Goal: Task Accomplishment & Management: Manage account settings

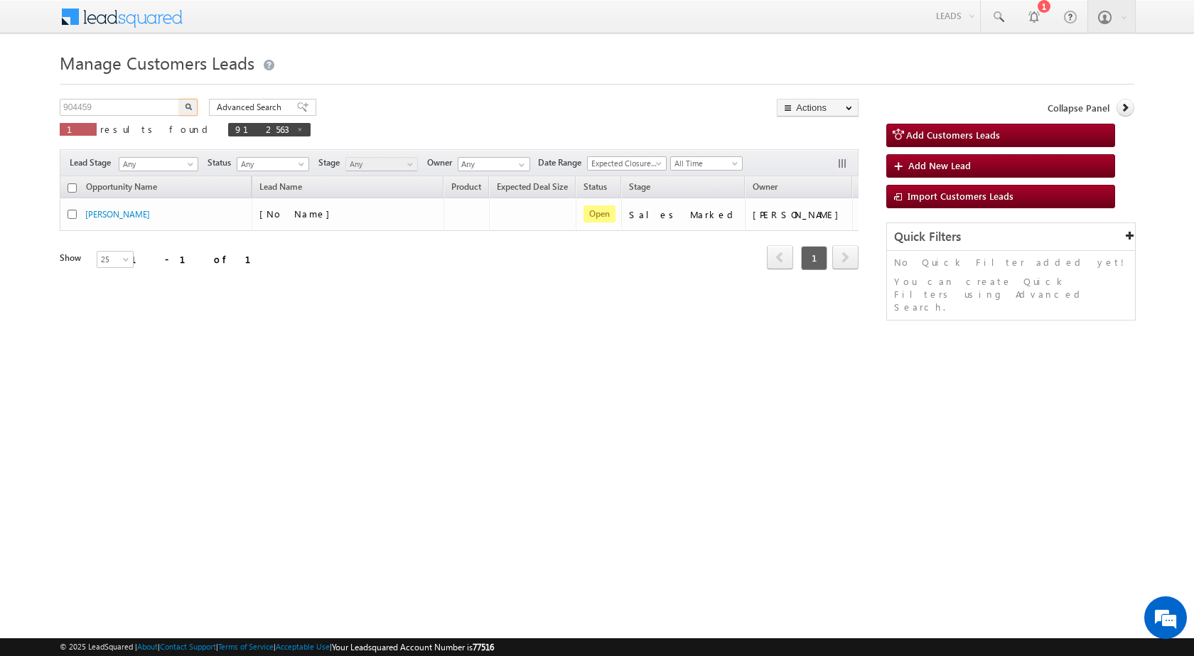
type input "904459"
click at [187, 107] on img "button" at bounding box center [188, 106] width 7 height 7
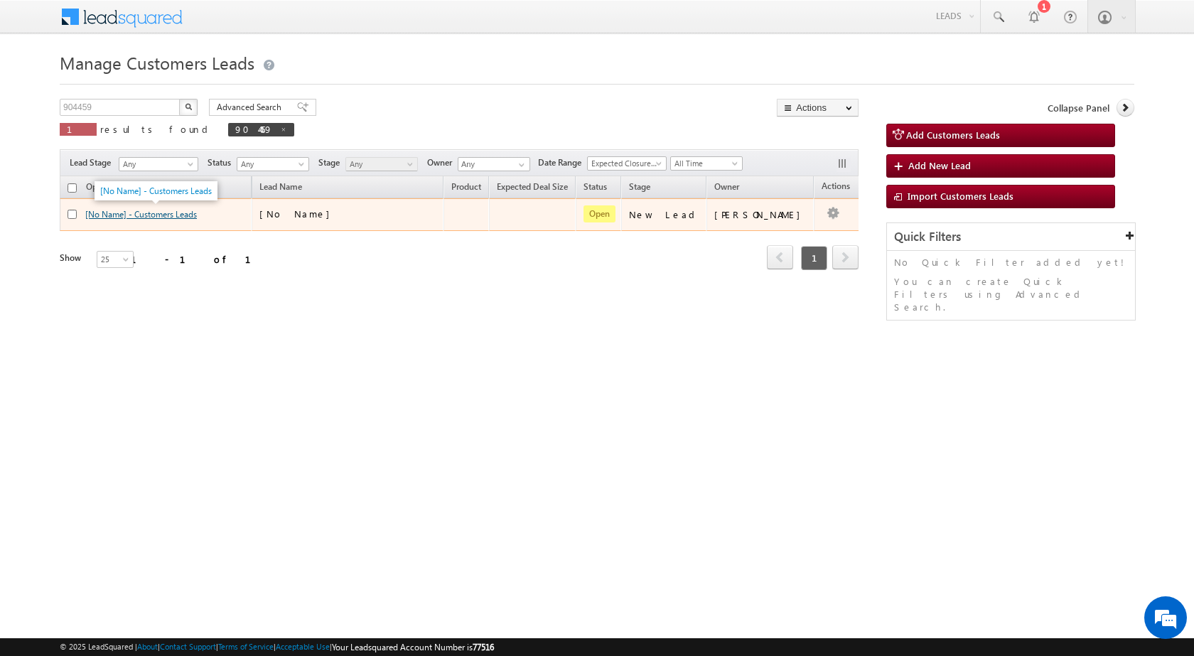
click at [195, 219] on link "[No Name] - Customers Leads" at bounding box center [141, 214] width 112 height 11
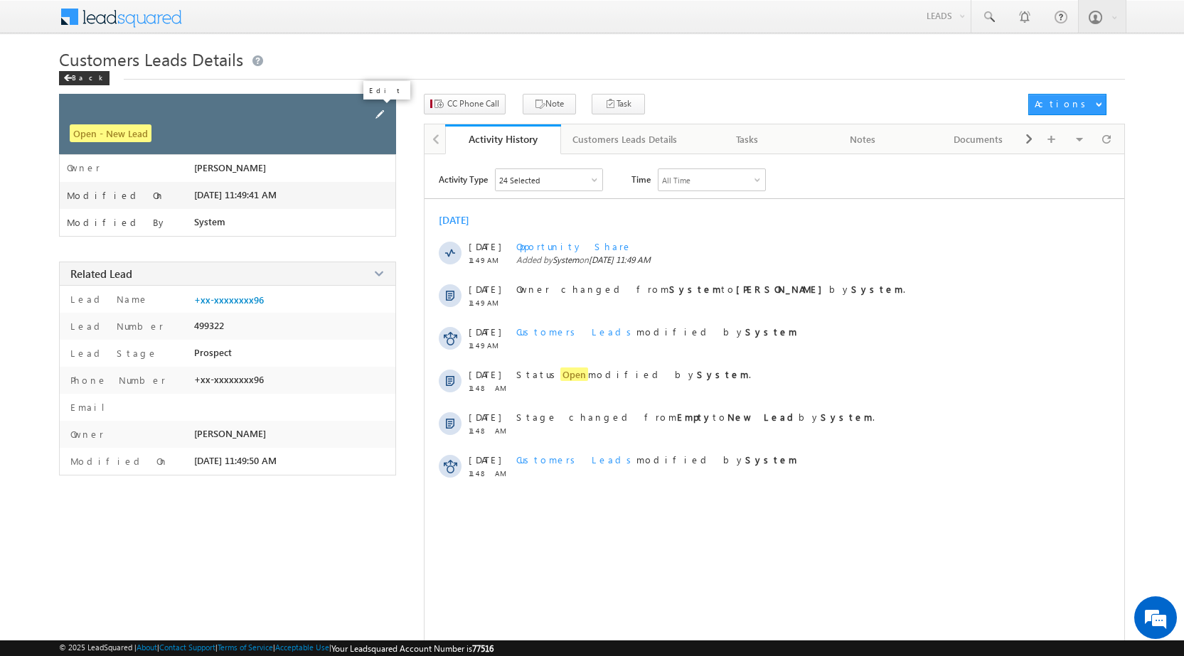
click at [381, 119] on span at bounding box center [380, 115] width 16 height 16
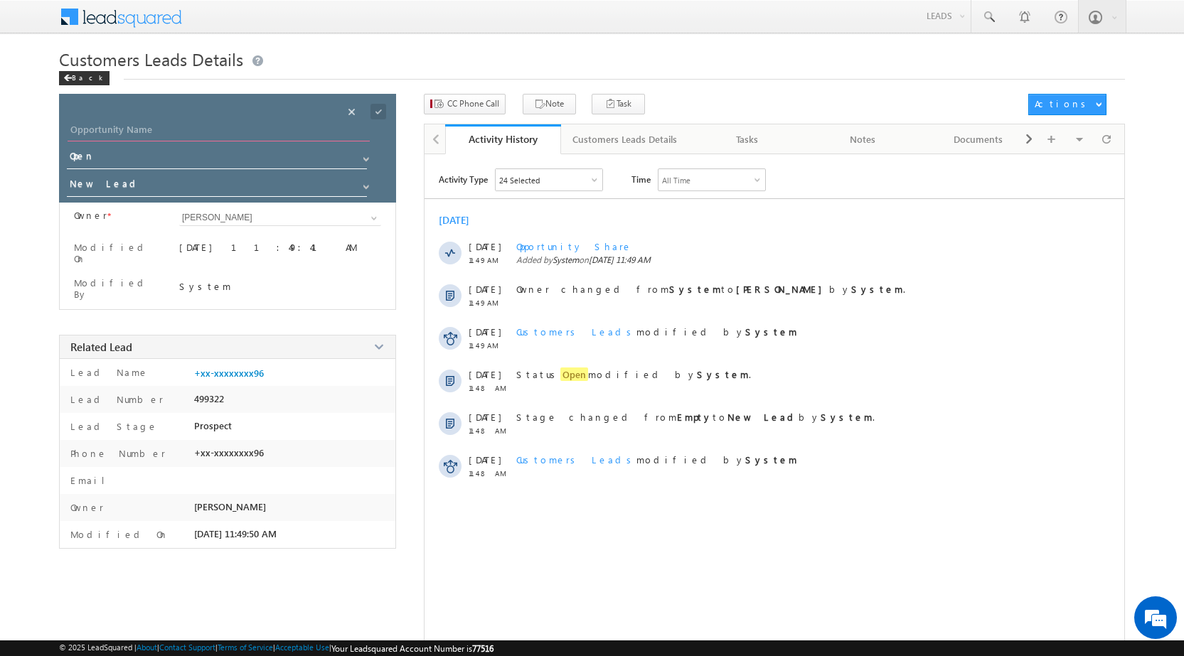
click at [237, 136] on input "Opportunity Name" at bounding box center [219, 132] width 302 height 20
paste input "MOHAN SINGH"
type input "MOHAN SINGH"
click at [365, 186] on span at bounding box center [365, 186] width 11 height 11
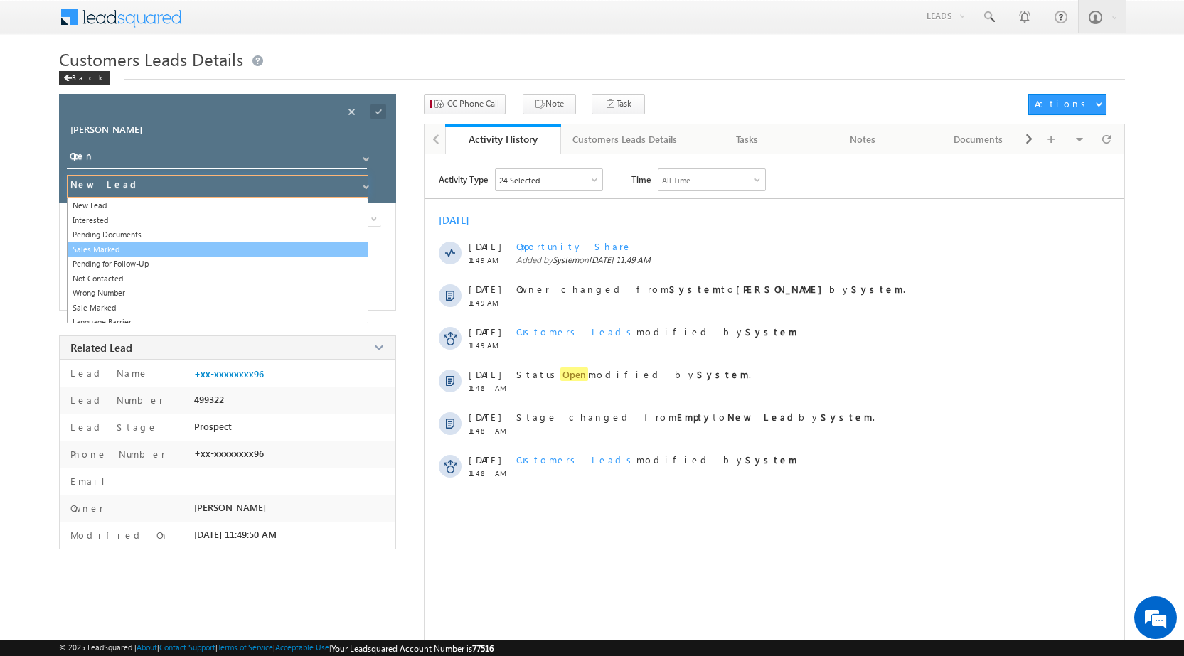
click at [208, 255] on link "Sales Marked" at bounding box center [217, 250] width 301 height 16
type input "Sales Marked"
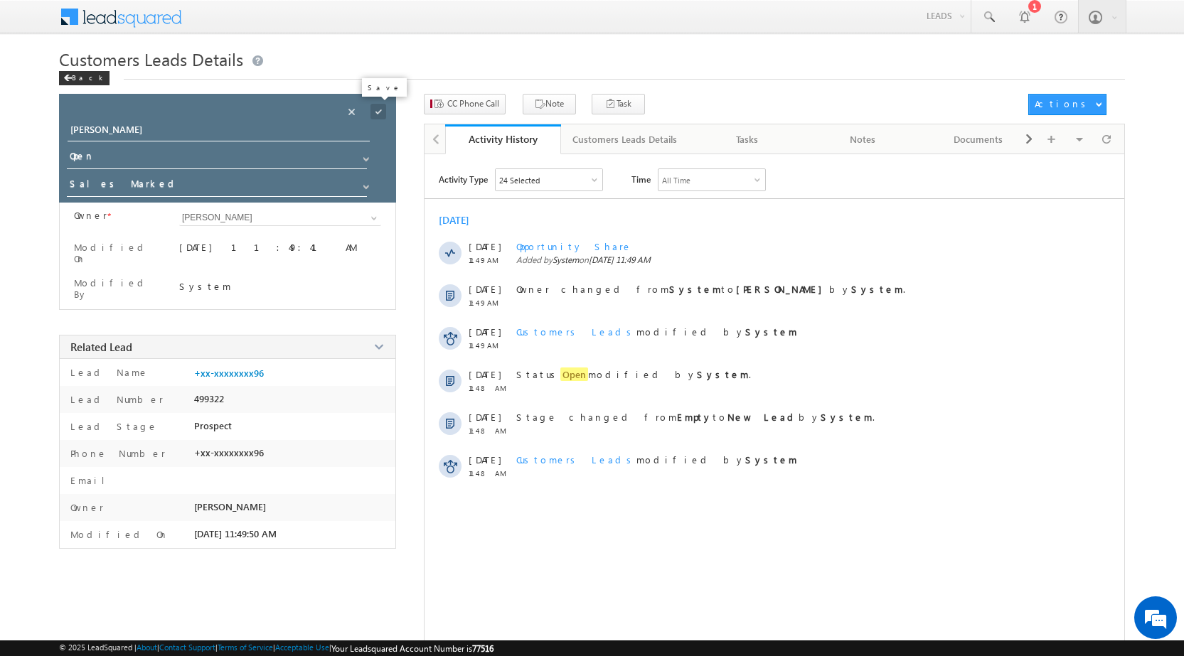
click at [375, 114] on span at bounding box center [378, 112] width 16 height 16
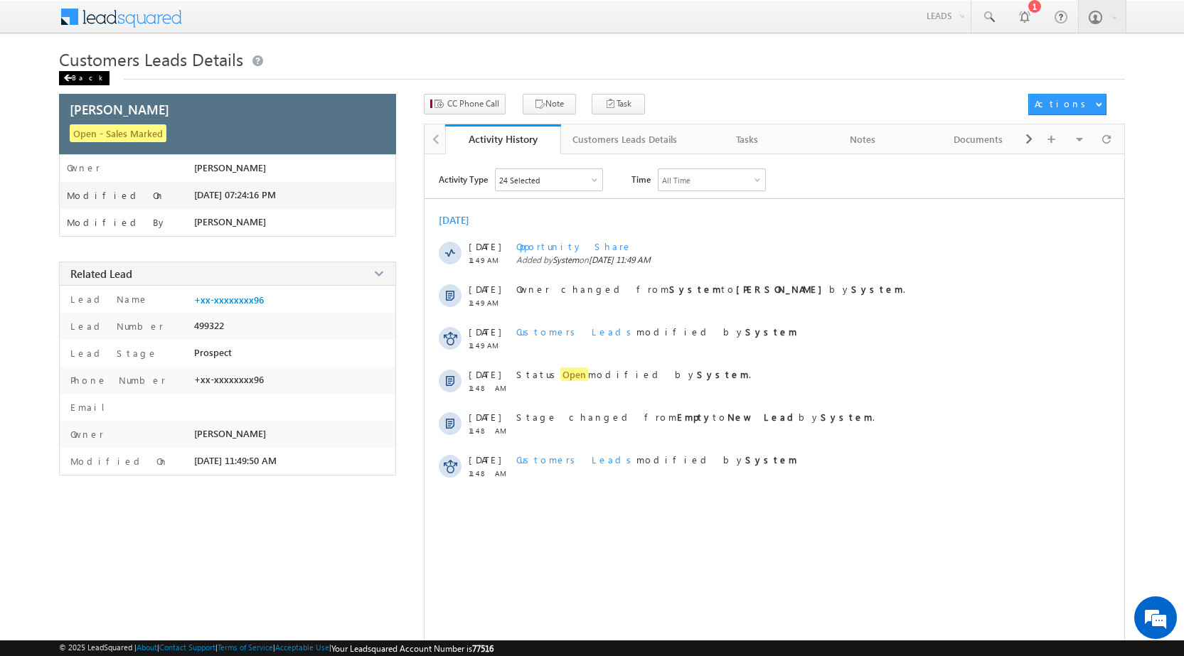
click at [77, 72] on div "Back" at bounding box center [84, 78] width 50 height 14
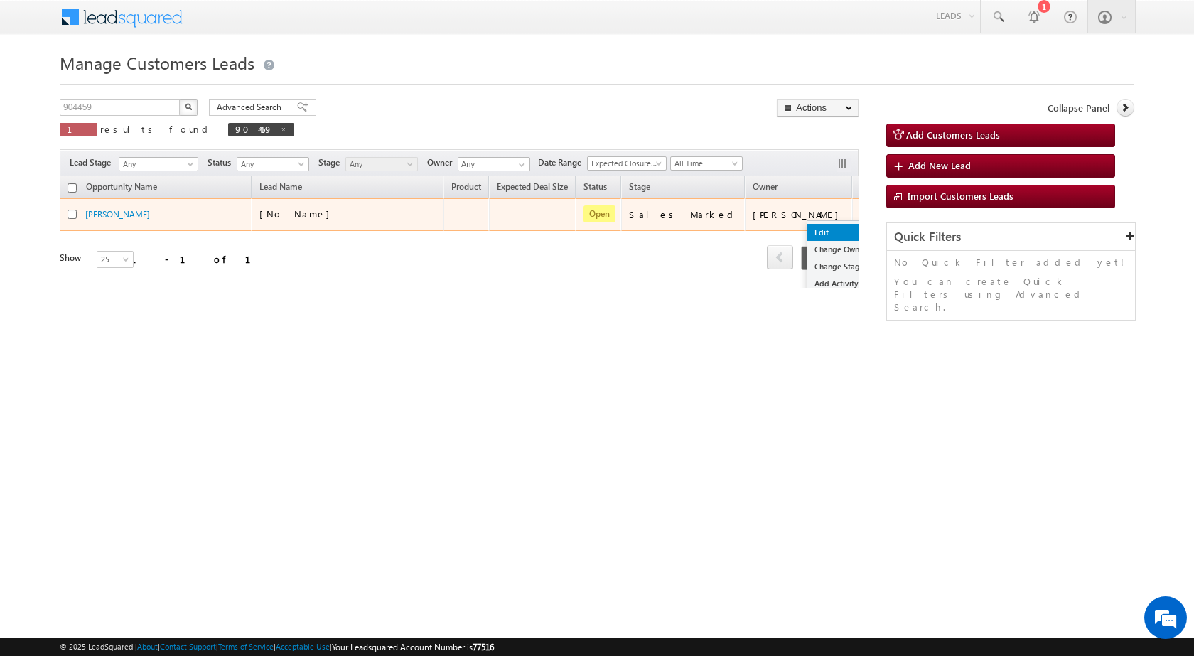
click at [808, 233] on link "Edit" at bounding box center [843, 232] width 71 height 17
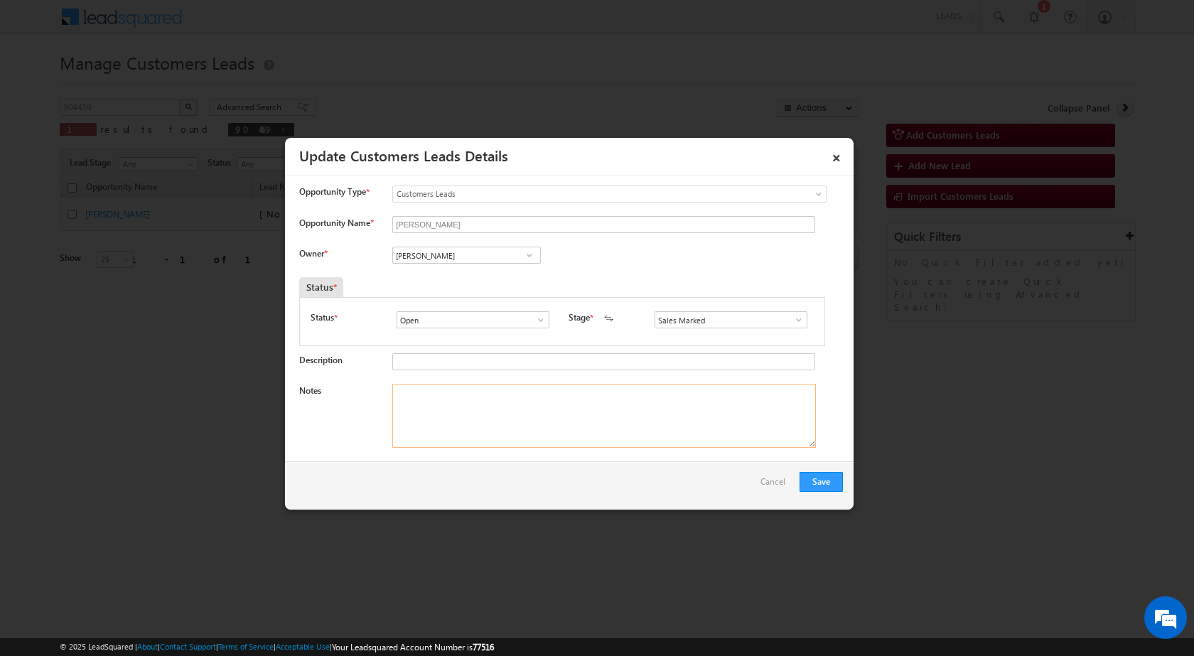
click at [512, 414] on textarea "Notes" at bounding box center [604, 416] width 424 height 64
paste textarea "Mobile number - [PHONE_NUMBER] / Name - [PERSON_NAME] / Own plot + Construction…"
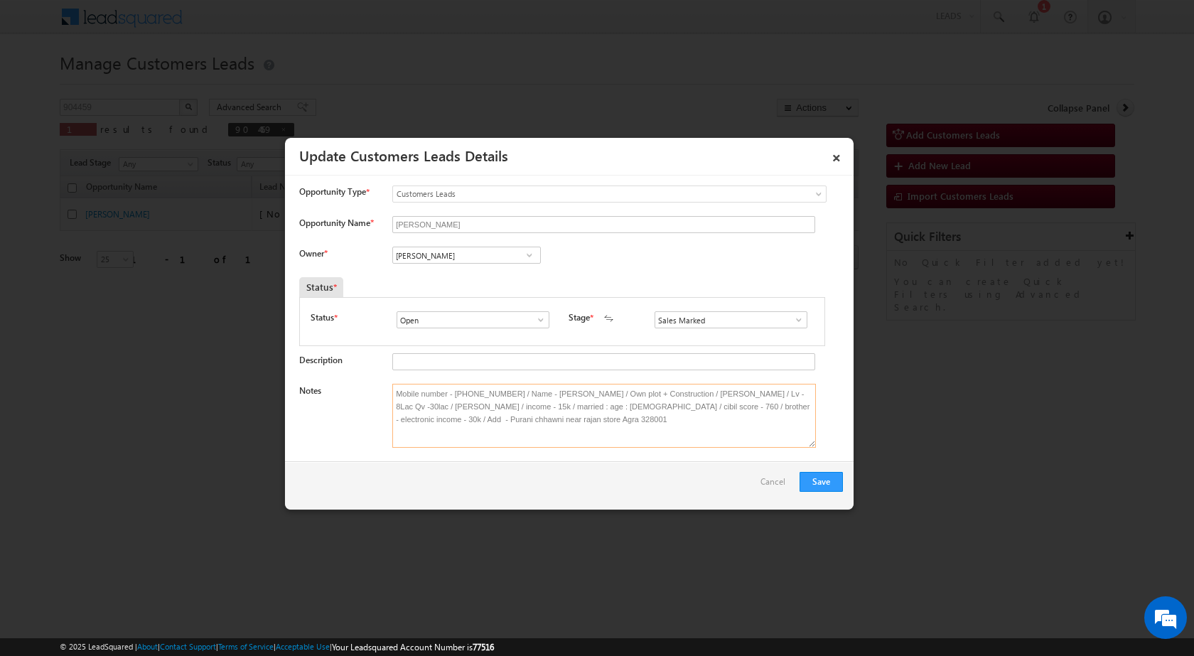
type textarea "Mobile number - [PHONE_NUMBER] / Name - [PERSON_NAME] / Own plot + Construction…"
click at [444, 255] on input "[PERSON_NAME]" at bounding box center [466, 255] width 149 height 17
paste input "[EMAIL_ADDRESS][PERSON_NAME][DOMAIN_NAME]"
click at [508, 282] on span "[EMAIL_ADDRESS][PERSON_NAME][DOMAIN_NAME]" at bounding box center [463, 284] width 128 height 11
type input "[PERSON_NAME]"
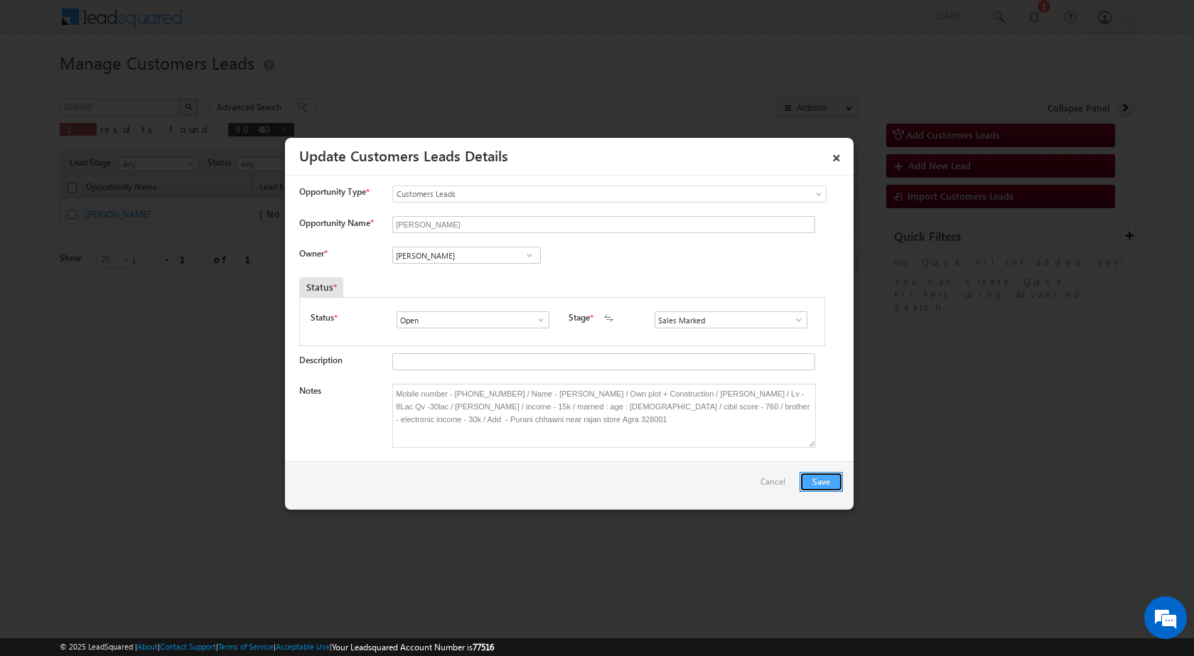
click at [827, 479] on button "Save" at bounding box center [821, 482] width 43 height 20
